Goal: Information Seeking & Learning: Check status

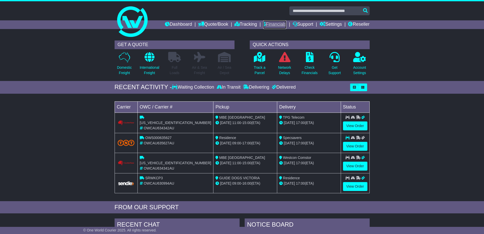
click at [275, 24] on link "Financials" at bounding box center [274, 24] width 23 height 9
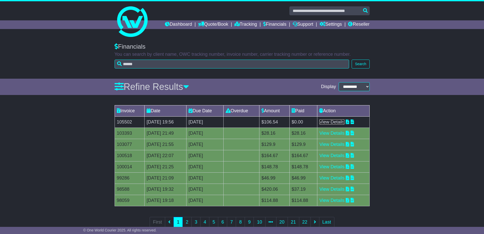
click at [344, 123] on link "View Details" at bounding box center [332, 121] width 25 height 5
